Goal: Task Accomplishment & Management: Manage account settings

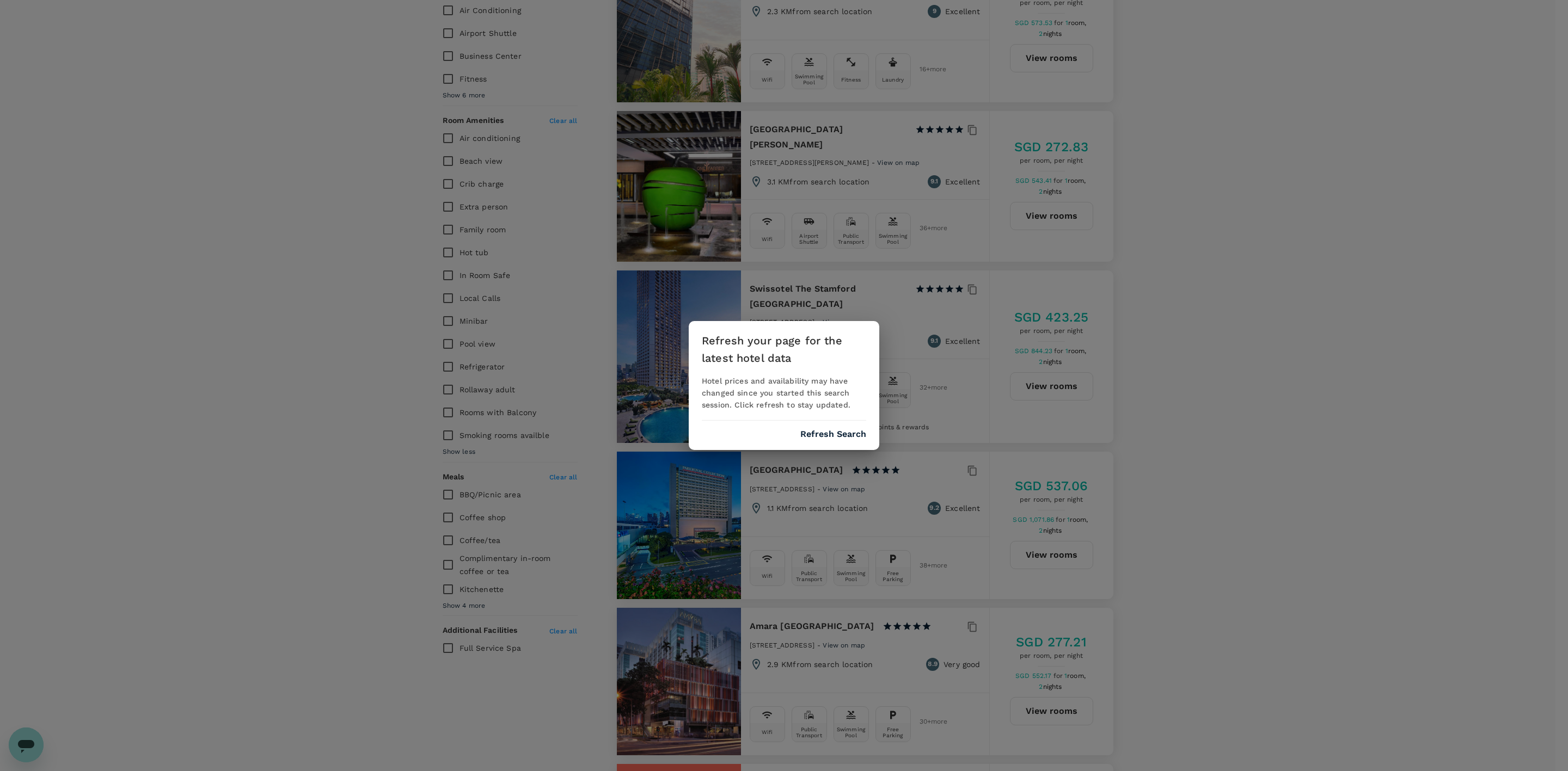
click at [844, 435] on button "Refresh Search" at bounding box center [833, 434] width 66 height 10
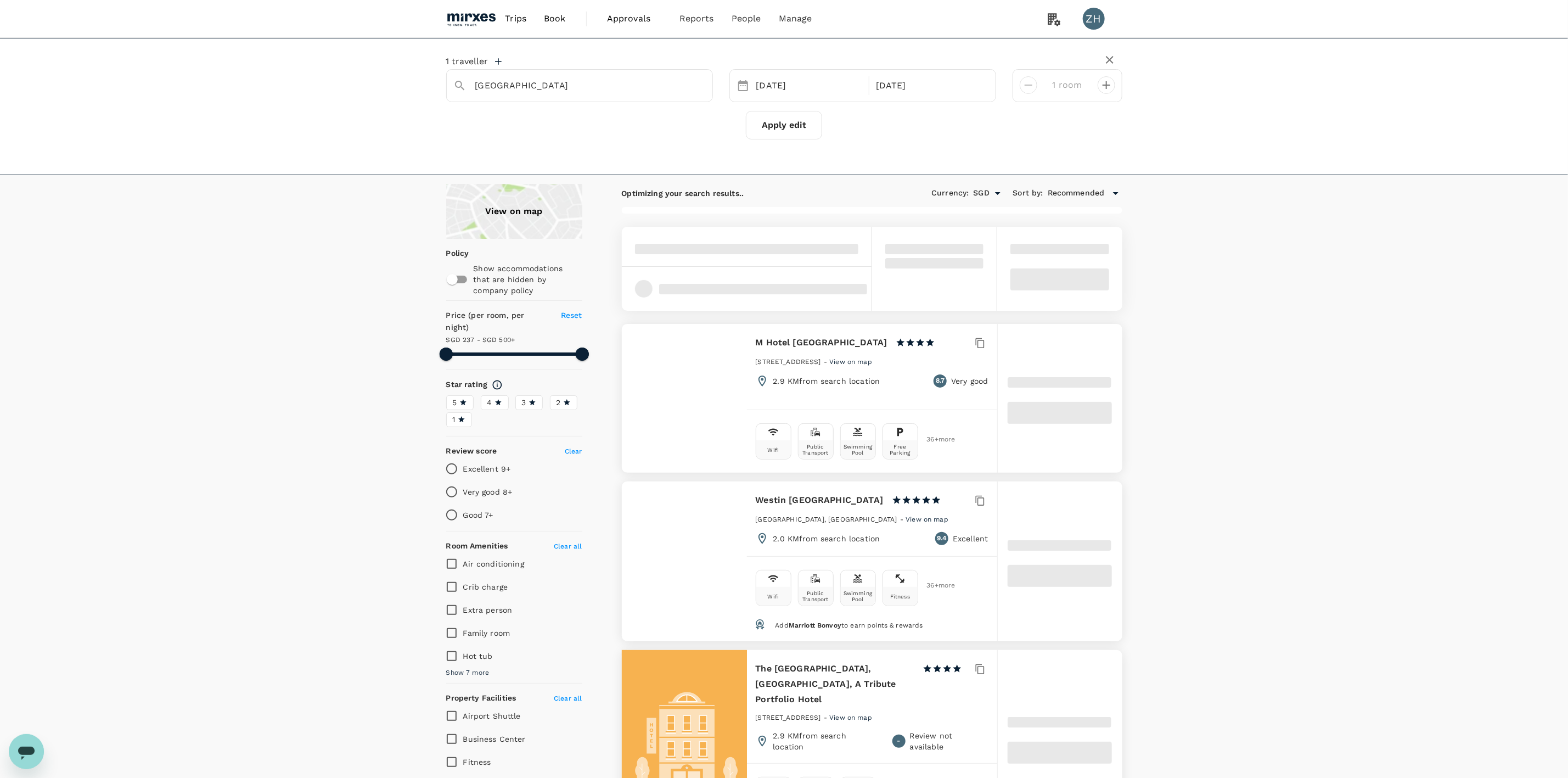
type input "499.44"
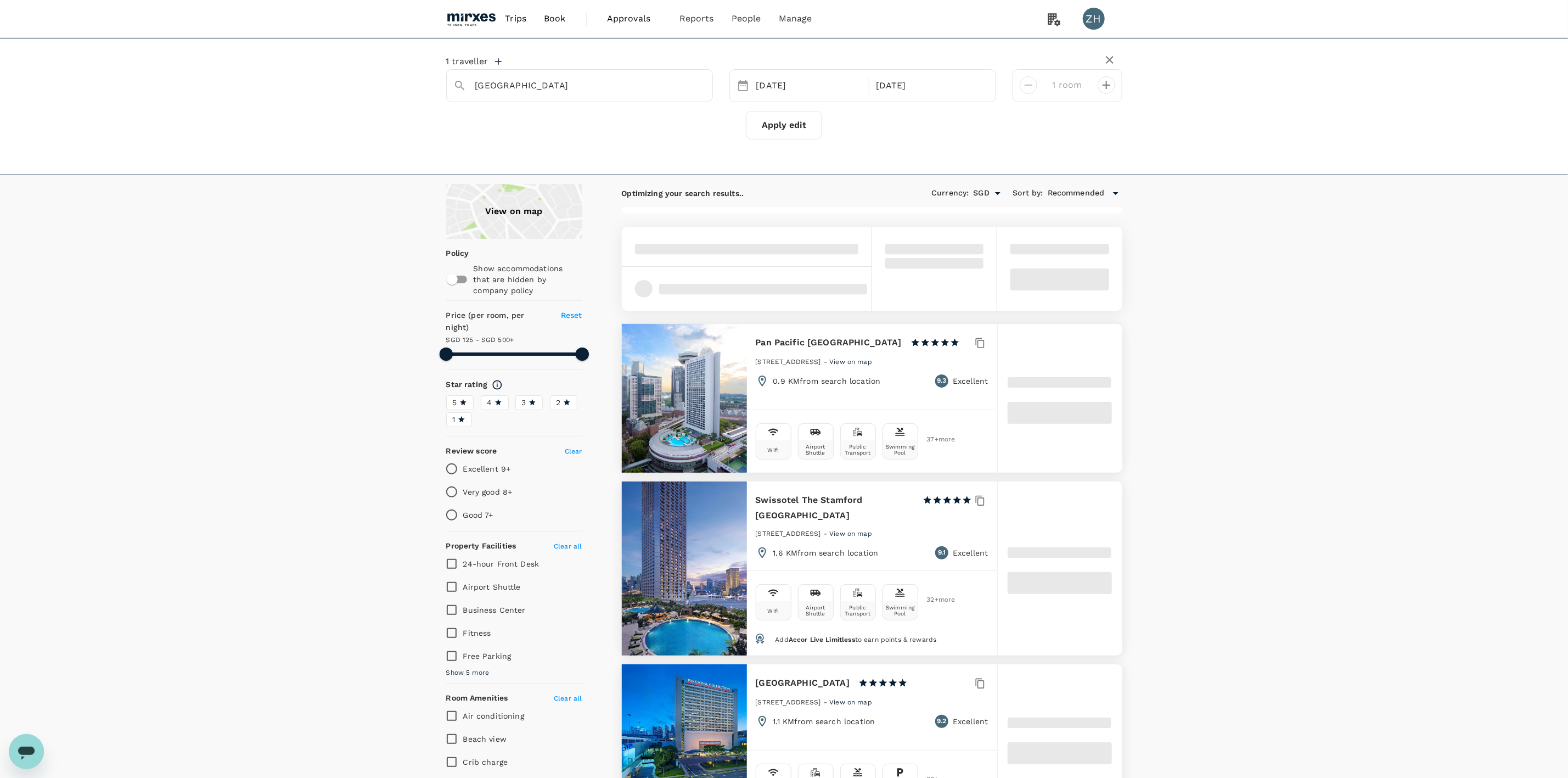
type input "125.44"
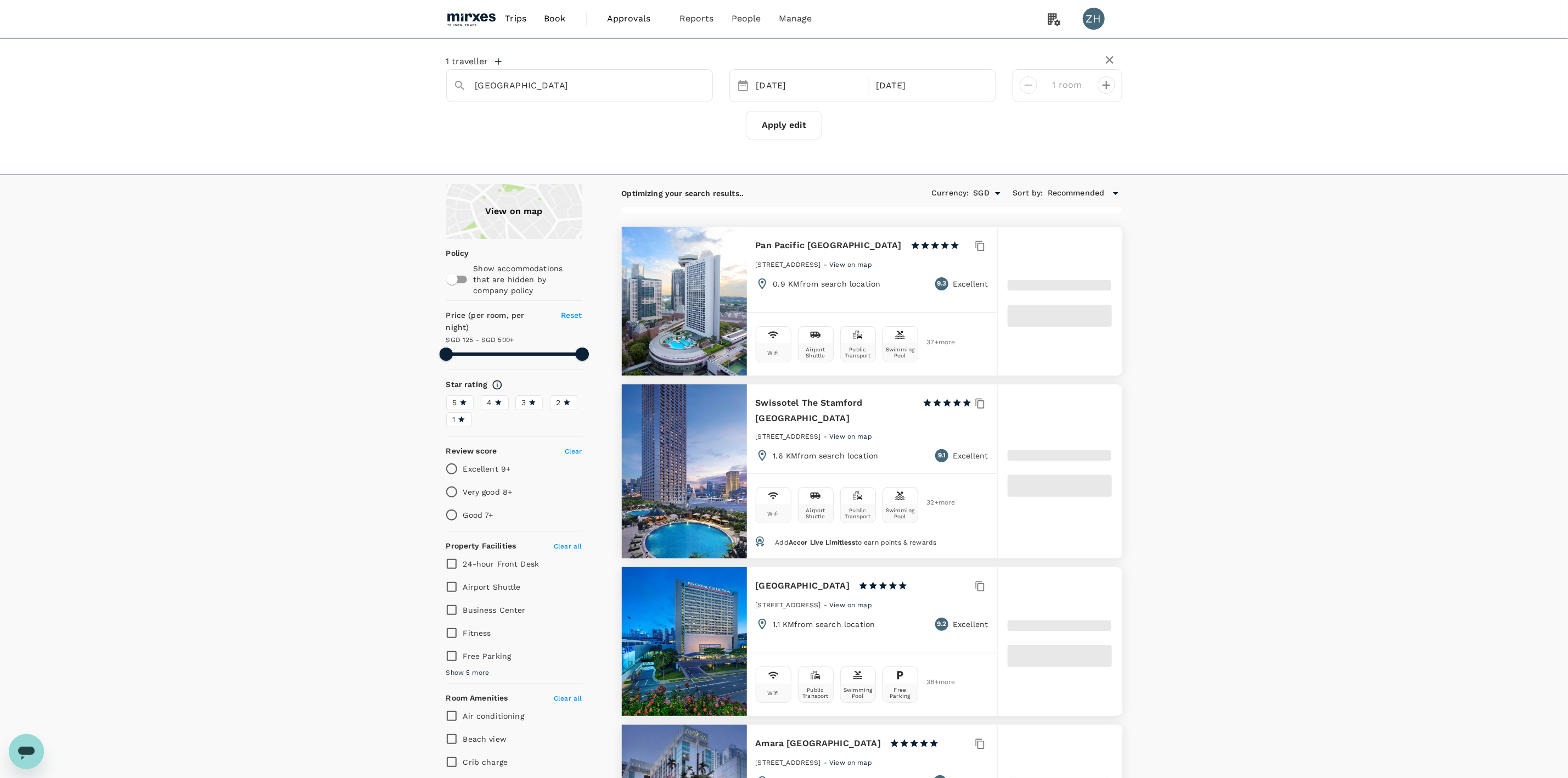
type input "499.84"
type input "43.84"
type input "499.16"
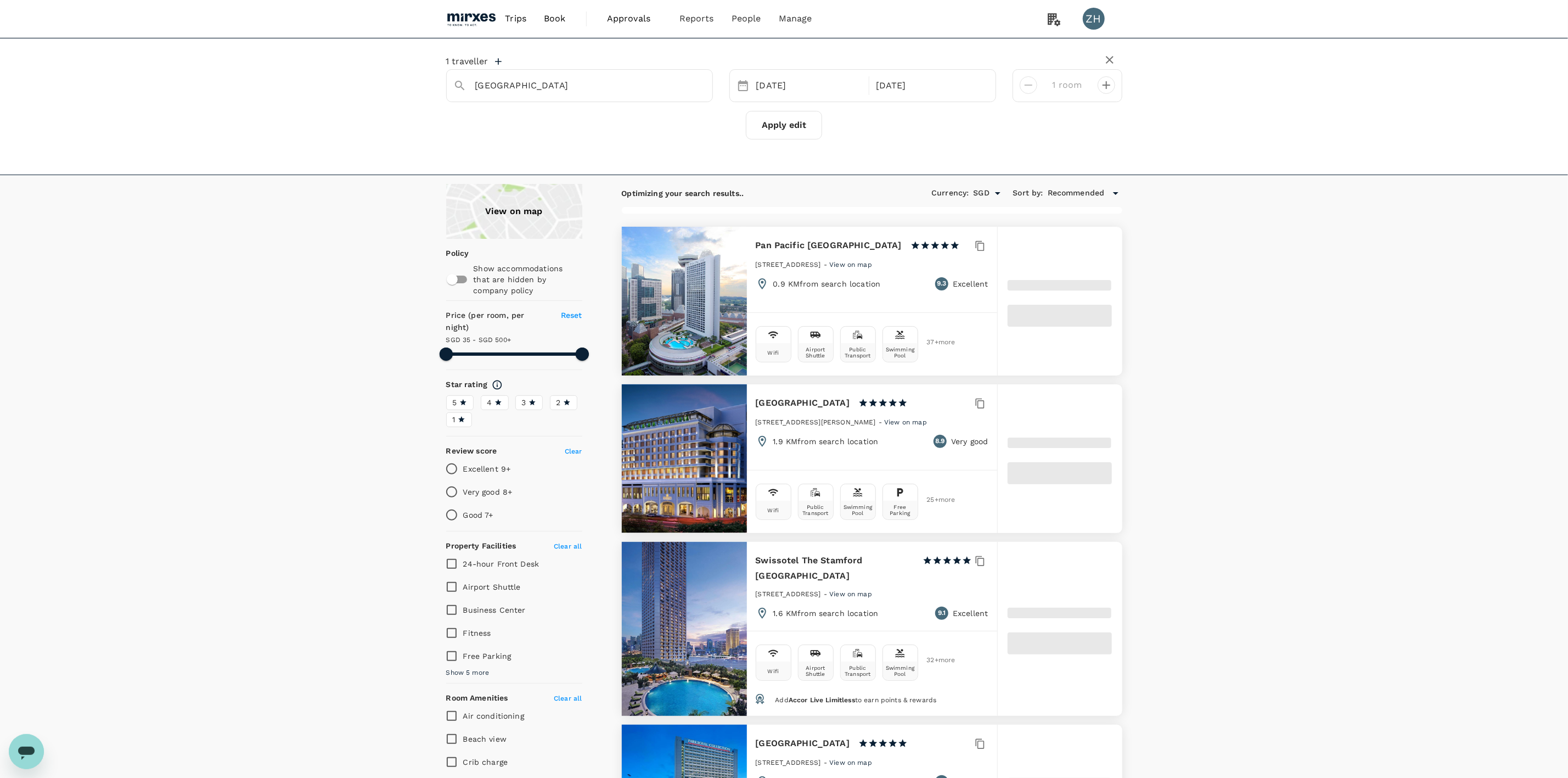
type input "35.16"
type input "499.16"
click at [644, 28] on link "Approvals 0" at bounding box center [635, 18] width 72 height 37
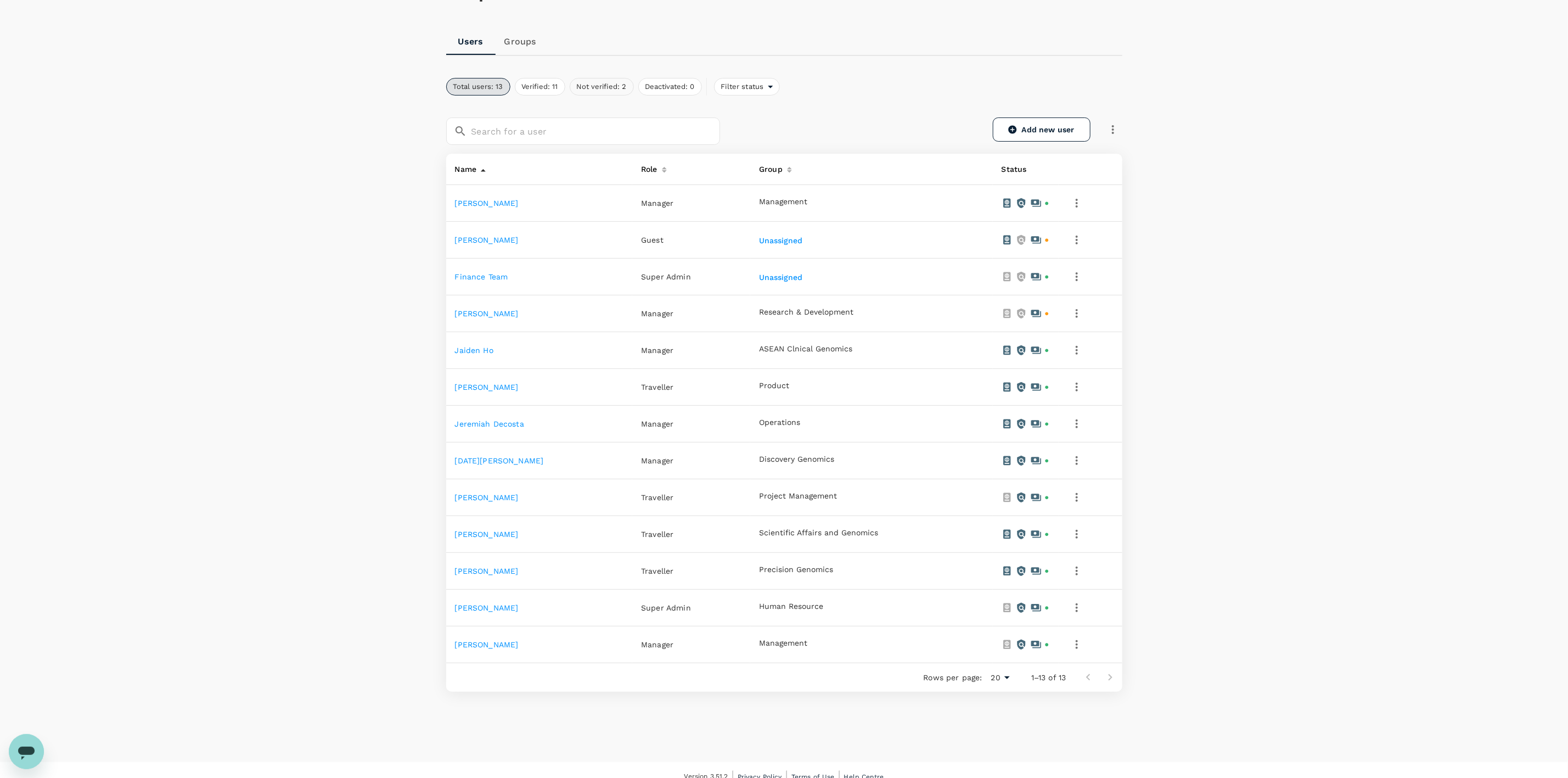
click at [592, 91] on button "Not verified: 2" at bounding box center [601, 87] width 64 height 18
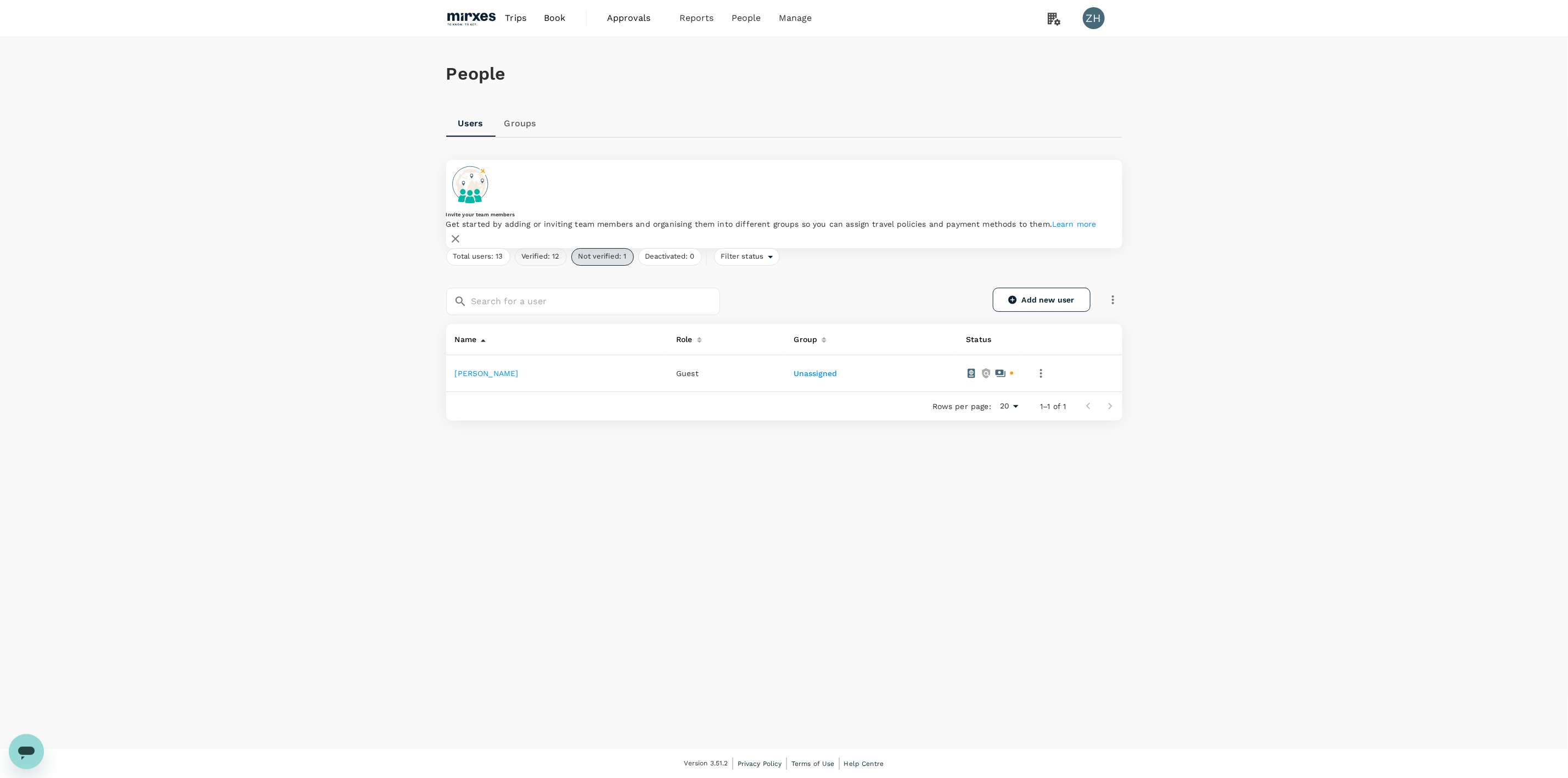
click at [545, 248] on button "Verified: 12" at bounding box center [541, 257] width 52 height 18
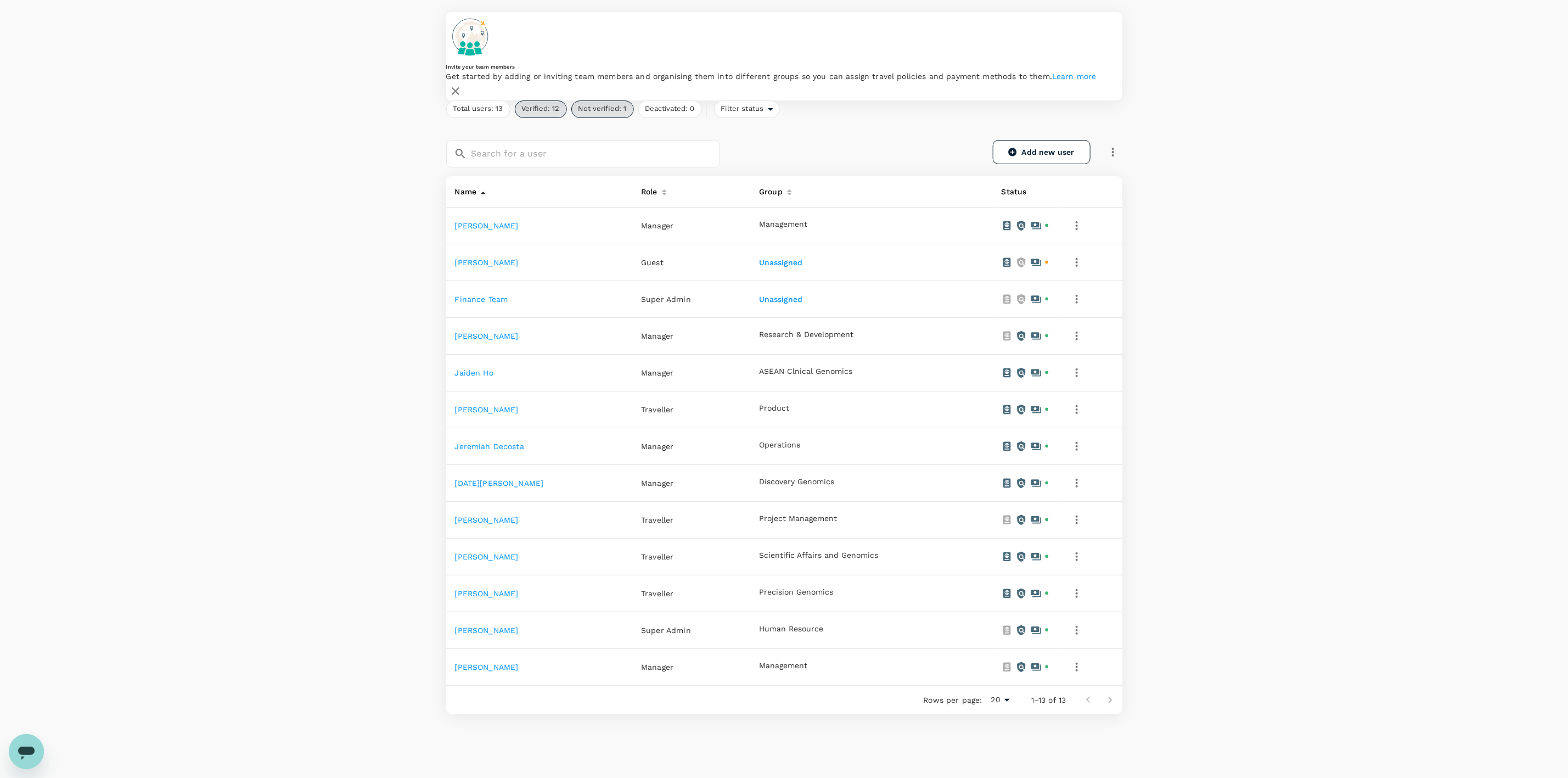
scroll to position [165, 0]
